Goal: Information Seeking & Learning: Learn about a topic

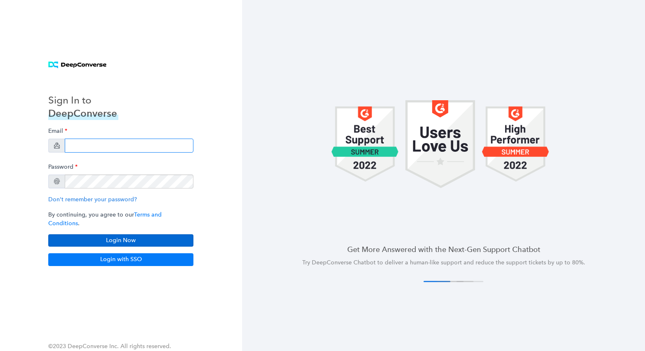
type input "[PERSON_NAME][EMAIL_ADDRESS][DOMAIN_NAME]"
click at [130, 234] on button "Login Now" at bounding box center [120, 240] width 145 height 12
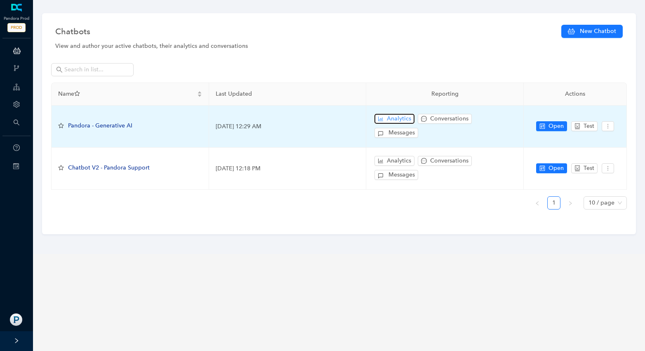
click at [396, 120] on span "Analytics" at bounding box center [399, 118] width 24 height 9
